Goal: Task Accomplishment & Management: Manage account settings

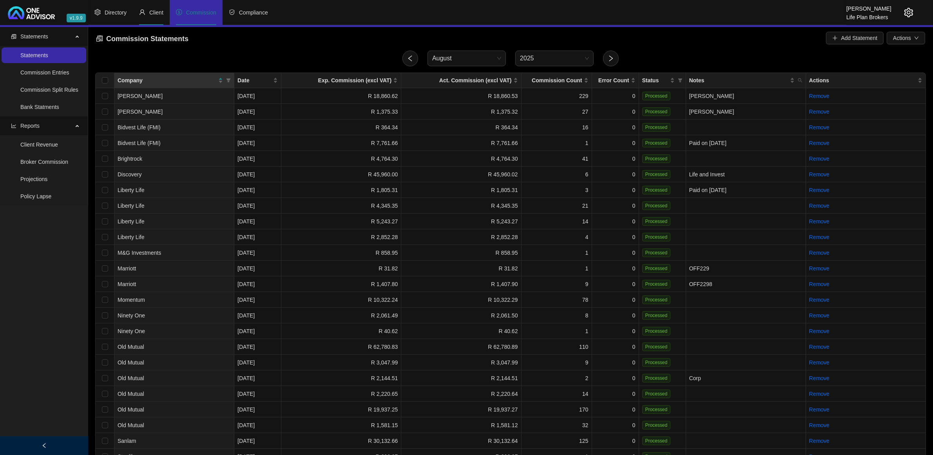
click at [155, 12] on span "Client" at bounding box center [156, 12] width 14 height 6
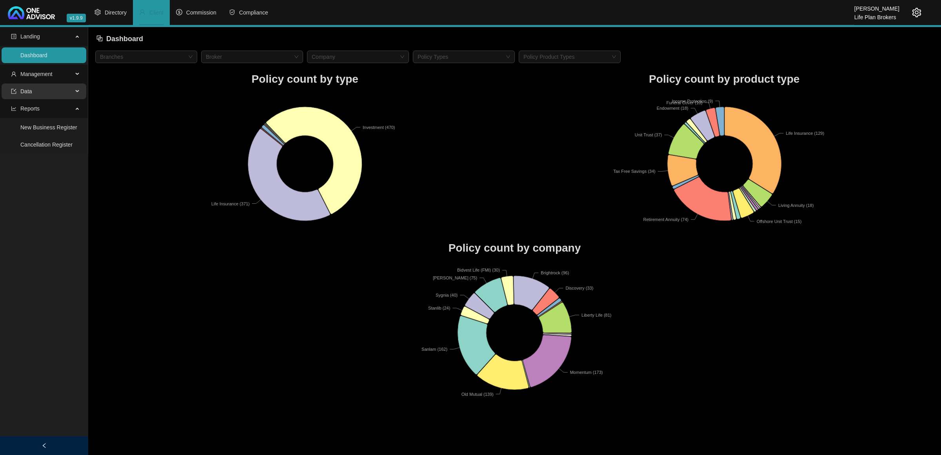
click at [47, 89] on span "Data" at bounding box center [42, 91] width 62 height 16
drag, startPoint x: 66, startPoint y: 73, endPoint x: 51, endPoint y: 99, distance: 30.2
click at [66, 73] on span "Management" at bounding box center [42, 74] width 62 height 16
click at [37, 96] on link "Clients" at bounding box center [28, 93] width 17 height 6
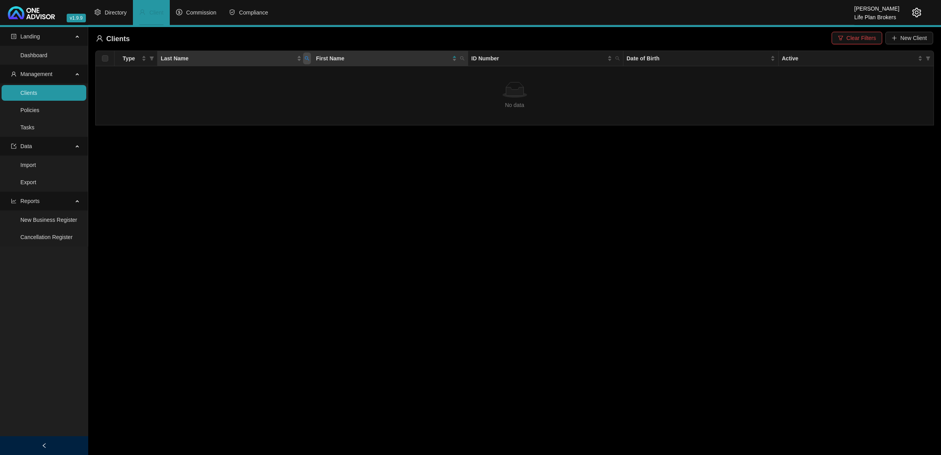
click at [306, 59] on icon "search" at bounding box center [307, 58] width 5 height 5
type input "[PERSON_NAME]"
drag, startPoint x: 844, startPoint y: 38, endPoint x: 934, endPoint y: 18, distance: 92.5
click at [845, 38] on button "Clear Filters" at bounding box center [856, 38] width 51 height 13
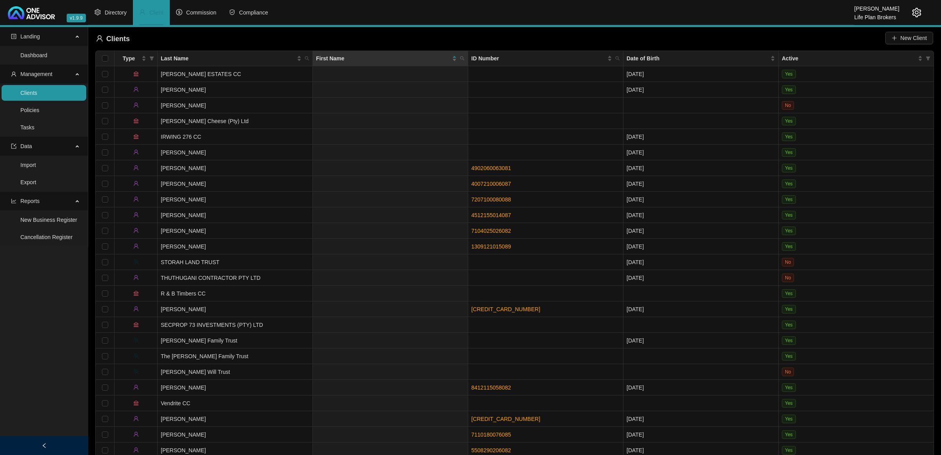
click at [920, 11] on header "v1.9.9 [PERSON_NAME] Life Plan Brokers Directory Client Commission Compliance" at bounding box center [470, 13] width 941 height 27
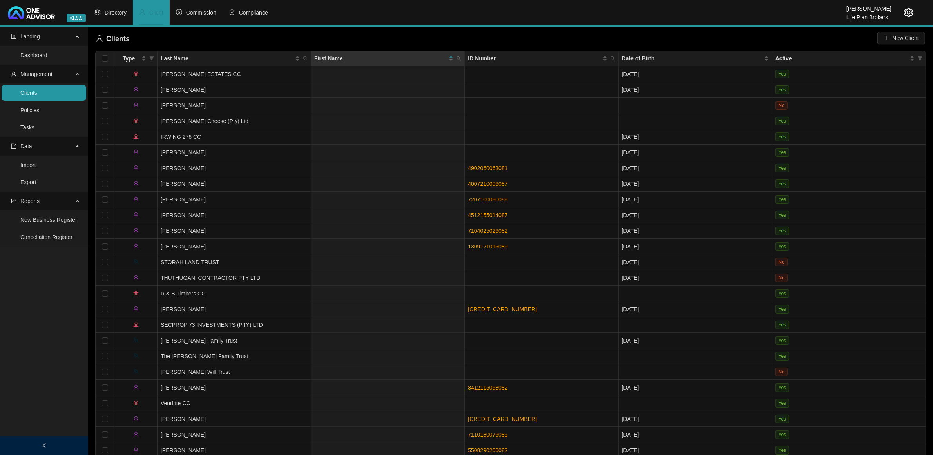
click at [908, 15] on icon "setting" at bounding box center [908, 12] width 9 height 9
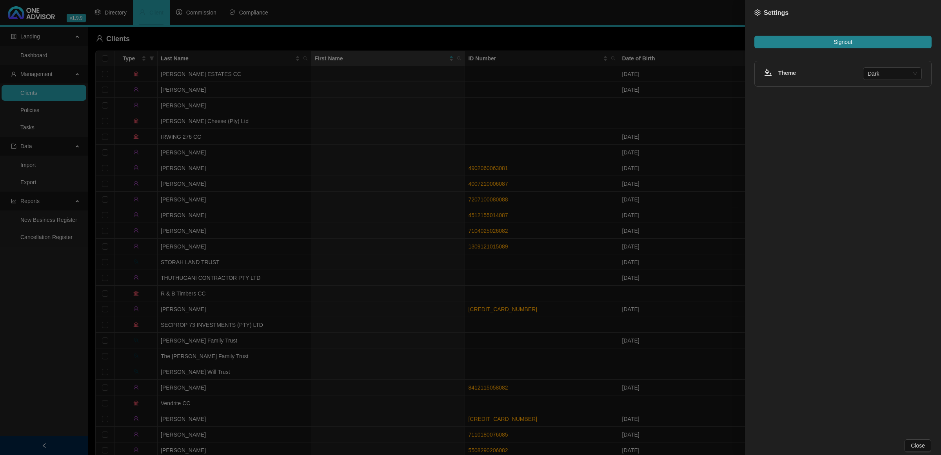
click at [870, 48] on div "Signout Theme Dark" at bounding box center [843, 231] width 196 height 410
click at [856, 44] on button "Signout" at bounding box center [842, 42] width 177 height 13
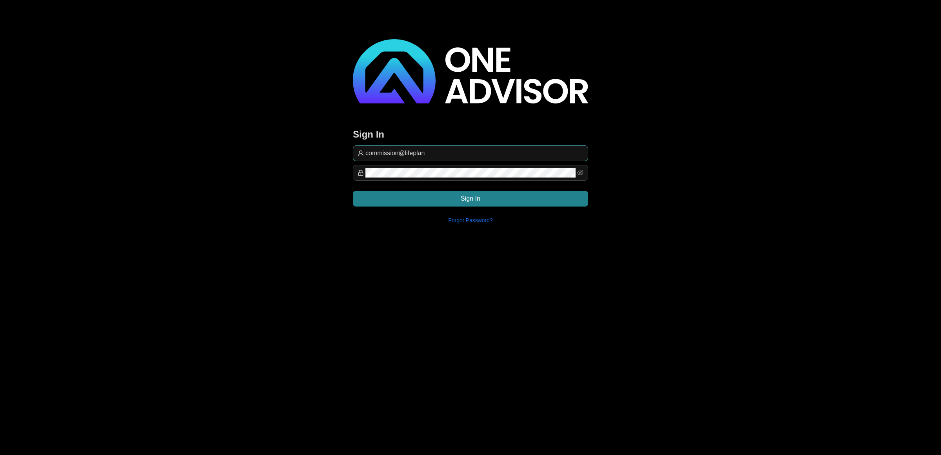
click at [471, 158] on span "commission@lifeplan" at bounding box center [470, 153] width 235 height 16
drag, startPoint x: 471, startPoint y: 152, endPoint x: 541, endPoint y: 154, distance: 69.8
click at [471, 152] on input "commission@lifeplan" at bounding box center [474, 153] width 218 height 9
type input "[EMAIL_ADDRESS][DOMAIN_NAME]"
click at [406, 208] on div "[EMAIL_ADDRESS][DOMAIN_NAME] Sign In Forgot Password?" at bounding box center [470, 184] width 235 height 79
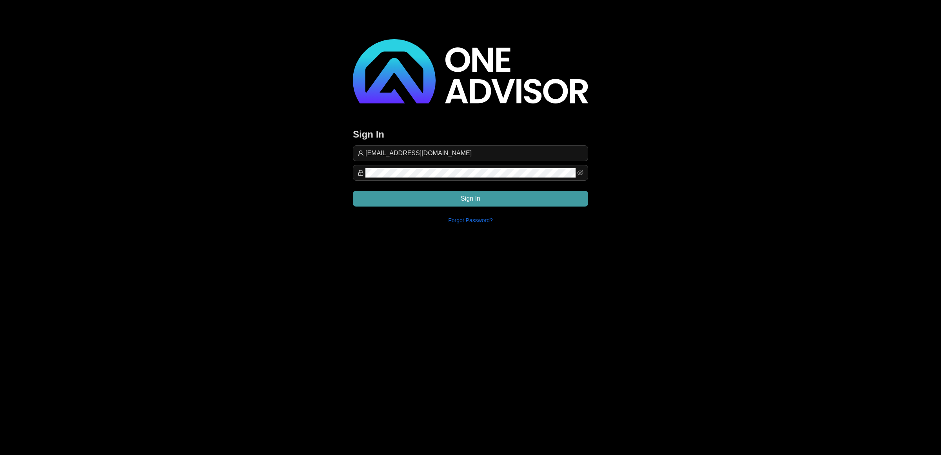
click at [410, 203] on button "Sign In" at bounding box center [470, 199] width 235 height 16
